Goal: Information Seeking & Learning: Find specific fact

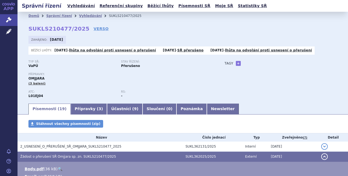
scroll to position [126, 0]
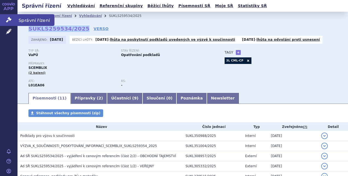
click at [11, 22] on icon at bounding box center [8, 19] width 5 height 5
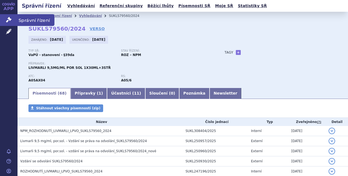
click at [5, 21] on link "Správní řízení" at bounding box center [8, 19] width 17 height 11
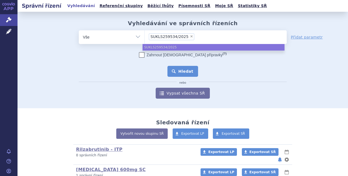
click at [177, 70] on button "Hledat" at bounding box center [182, 71] width 31 height 11
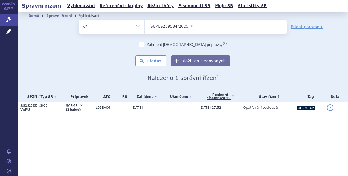
click at [190, 25] on span "×" at bounding box center [191, 25] width 3 height 3
click at [145, 25] on select "SUKLS259534/2025" at bounding box center [144, 27] width 0 height 14
select select
paste input "SUKLS259534/2025"
type input "SUKLS259534/2025"
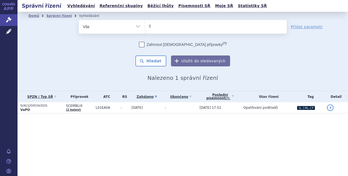
select select "SUKLS259534/2025"
click at [149, 61] on button "Hledat" at bounding box center [150, 60] width 31 height 11
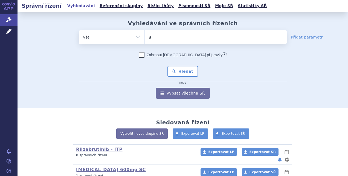
type input "giv"
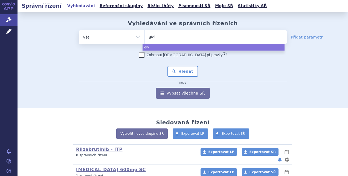
type input "givla"
type input "givlaar"
type input "[MEDICAL_DATA]"
select select "givlaari"
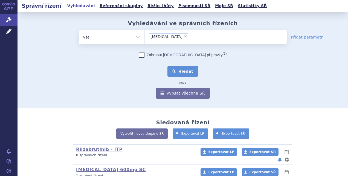
click at [179, 72] on button "Hledat" at bounding box center [182, 71] width 31 height 11
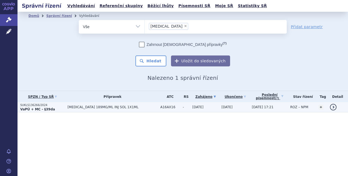
click at [157, 110] on td "A16AX16" at bounding box center [168, 107] width 22 height 10
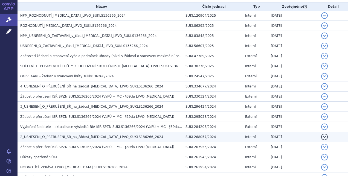
scroll to position [115, 0]
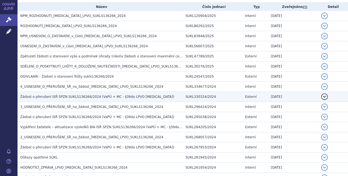
click at [130, 96] on span "Žádost o přerušení ISŘ SPZN SUKLS136266/2024 (VaPÚ + MC - §39da LPVO GIVLAARI)" at bounding box center [97, 97] width 154 height 4
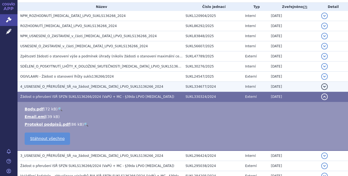
click at [110, 86] on span "4_USNESENÍ_O_PŘERUŠENÍ_SŘ_na_žádost_GIVLAARI_LPVO_SUKLS136266_2024" at bounding box center [91, 87] width 143 height 4
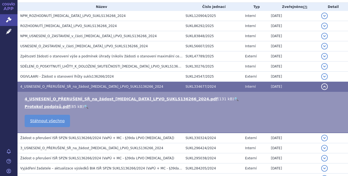
click at [234, 99] on link "🔍" at bounding box center [236, 99] width 5 height 4
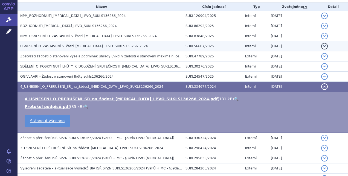
scroll to position [0, 0]
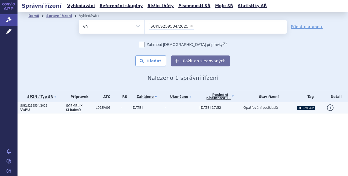
click at [118, 104] on td "-" at bounding box center [123, 107] width 11 height 11
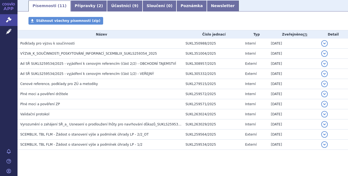
scroll to position [86, 0]
